Goal: Check status

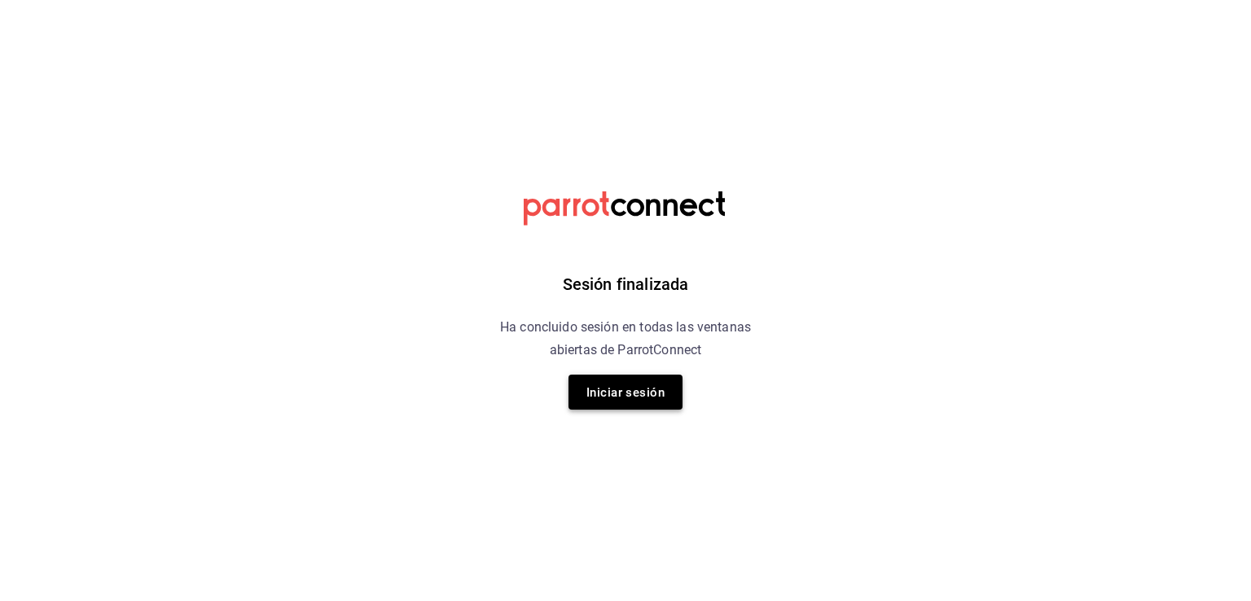
click at [603, 380] on button "Iniciar sesión" at bounding box center [625, 392] width 114 height 35
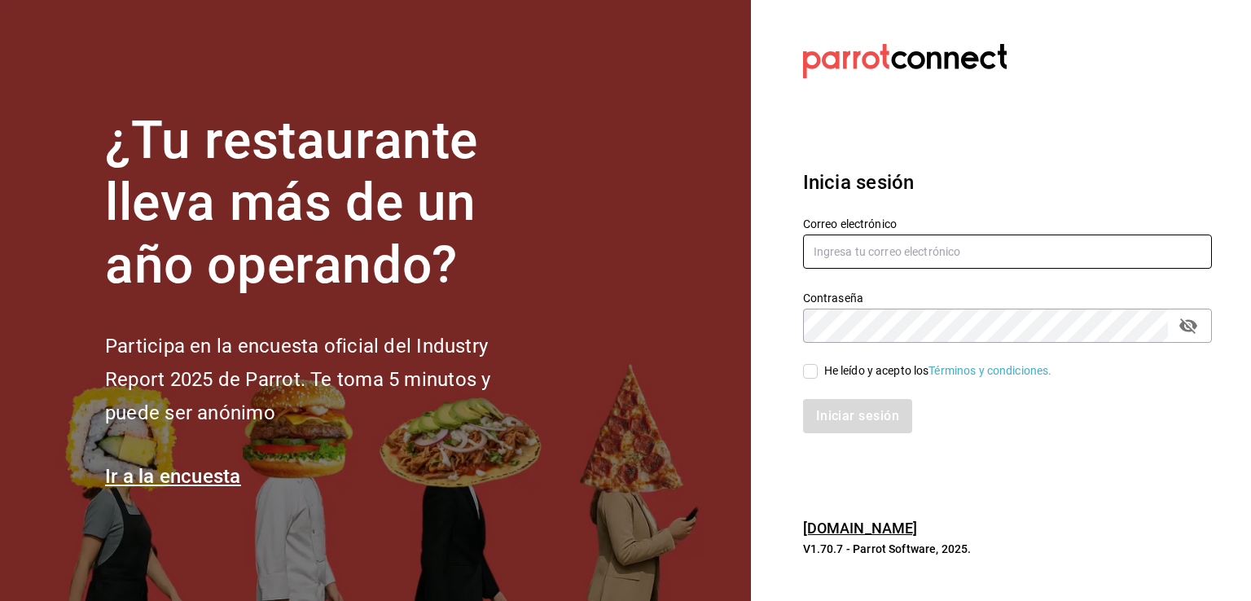
type input "[EMAIL_ADDRESS][DOMAIN_NAME]"
click at [839, 380] on div "Iniciar sesión" at bounding box center [997, 407] width 428 height 54
click at [803, 366] on input "He leído y acepto los Términos y condiciones." at bounding box center [810, 371] width 15 height 15
checkbox input "true"
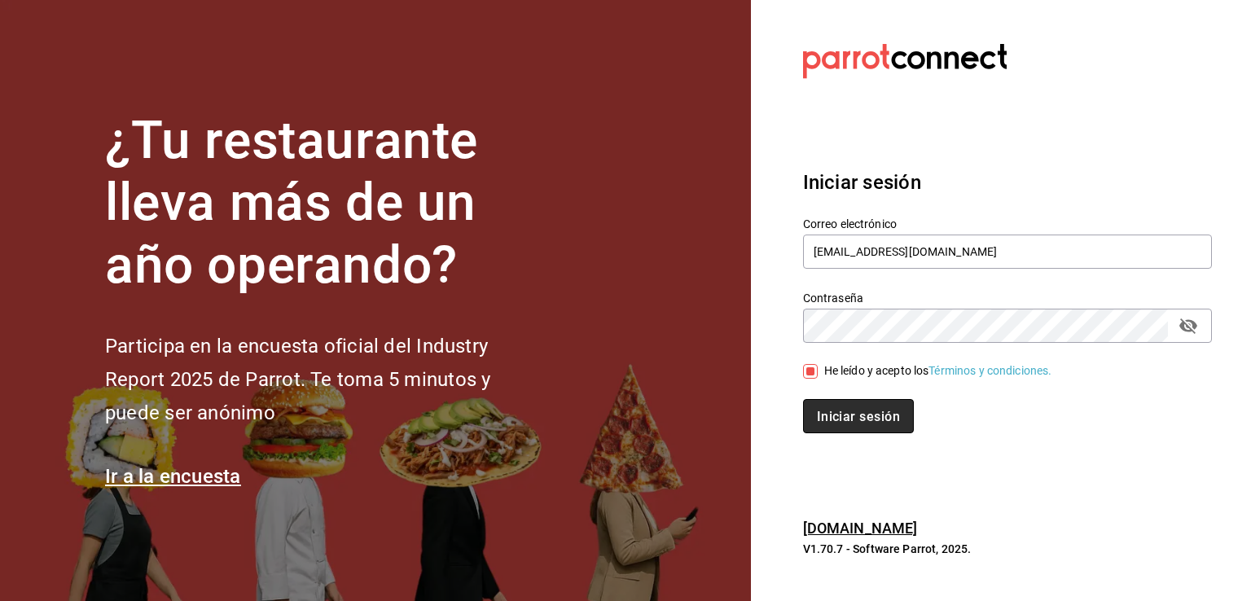
click at [827, 408] on button "Iniciar sesión" at bounding box center [858, 416] width 111 height 34
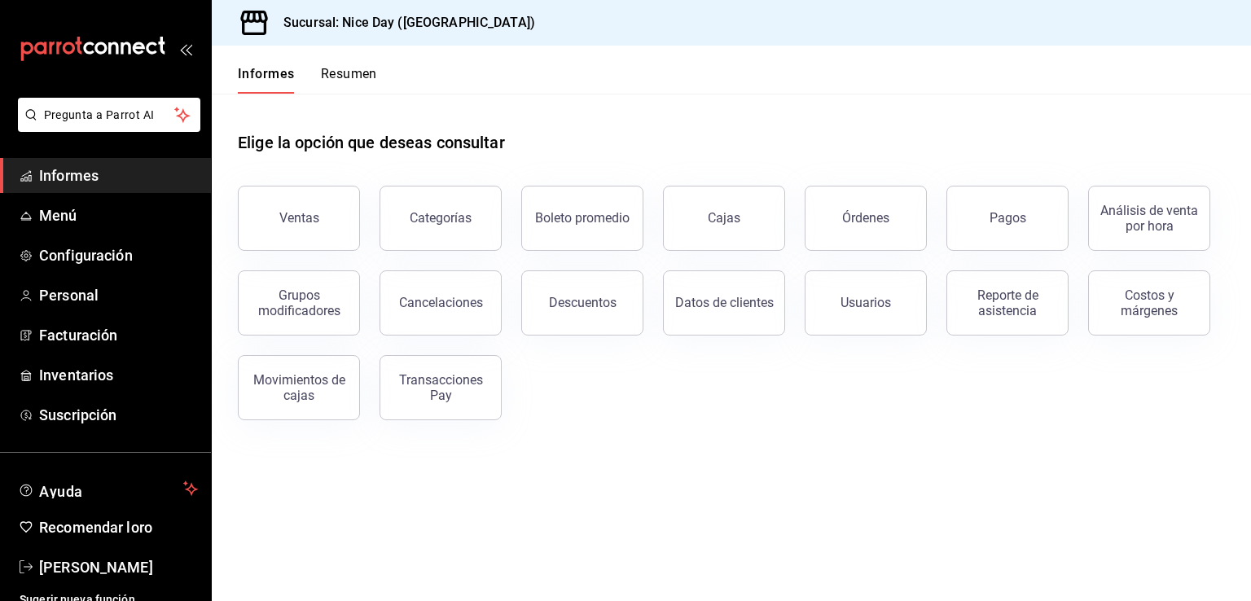
click at [1009, 183] on div "Pagos" at bounding box center [998, 208] width 142 height 85
drag, startPoint x: 987, startPoint y: 216, endPoint x: 1009, endPoint y: 183, distance: 39.3
click at [1009, 183] on div "Pagos" at bounding box center [998, 208] width 142 height 85
click at [994, 210] on font "Pagos" at bounding box center [1007, 217] width 37 height 15
